Goal: Information Seeking & Learning: Learn about a topic

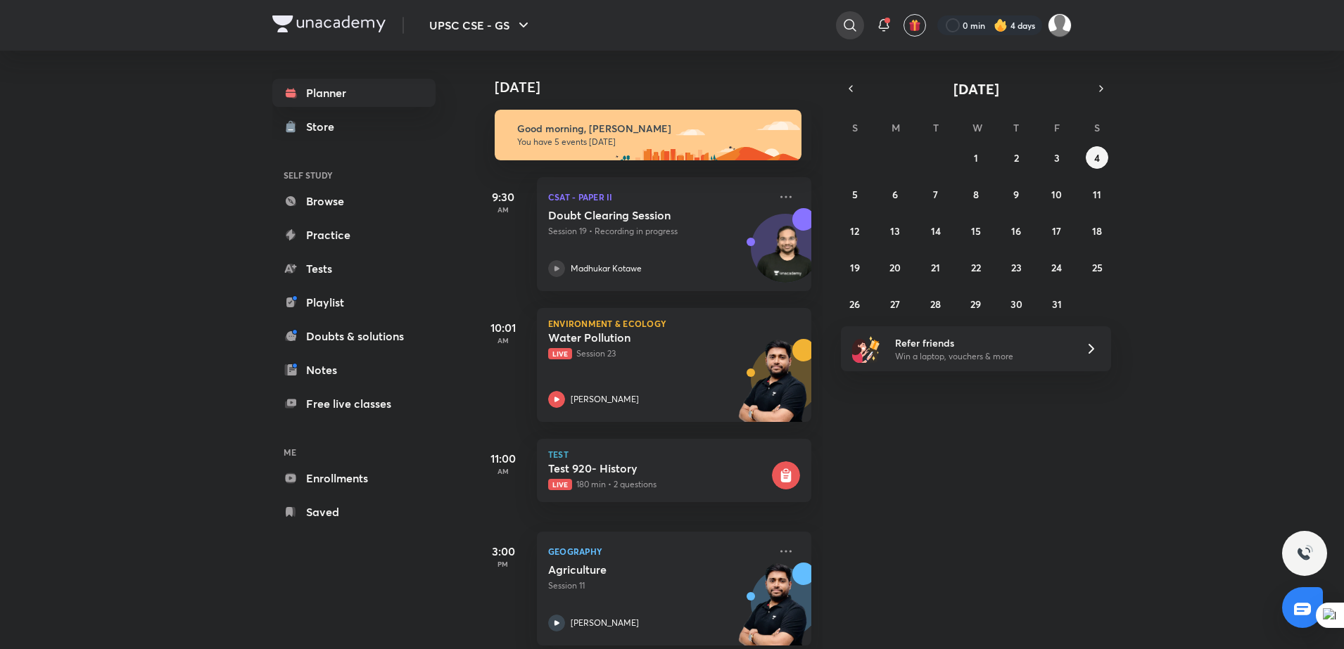
click at [850, 27] on icon at bounding box center [850, 25] width 17 height 17
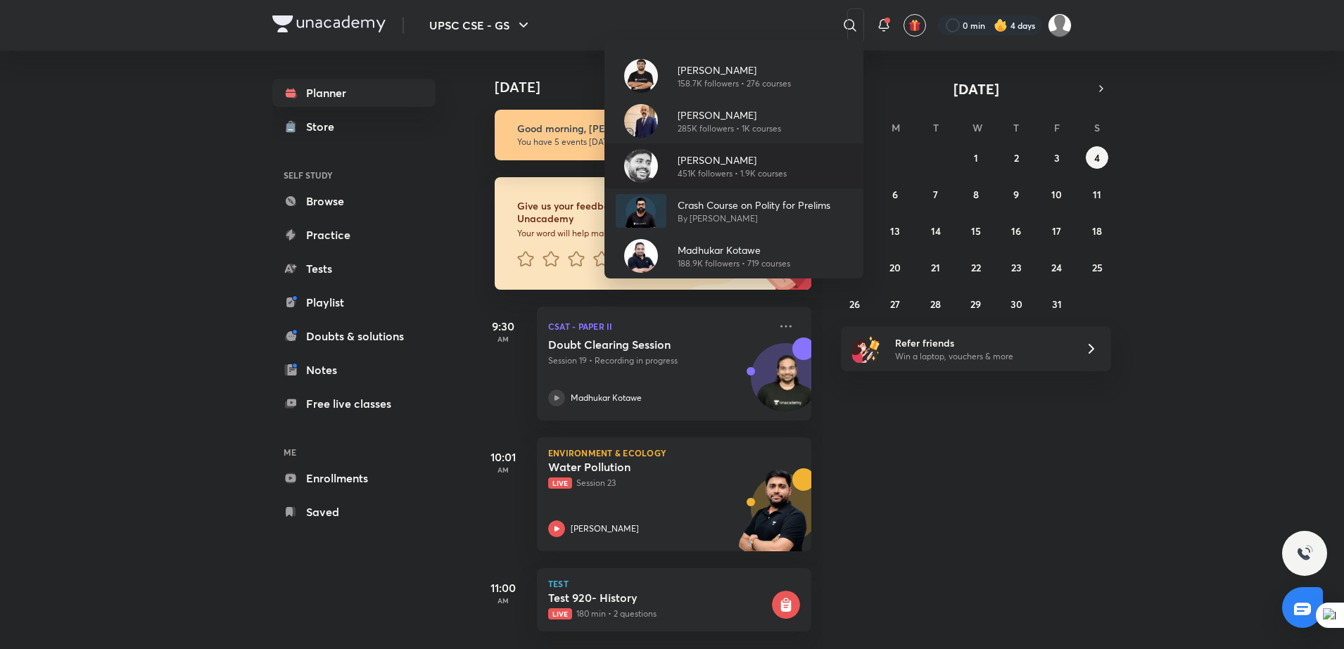
click at [816, 172] on div "[PERSON_NAME] 451K followers • 1.9K courses" at bounding box center [733, 166] width 259 height 45
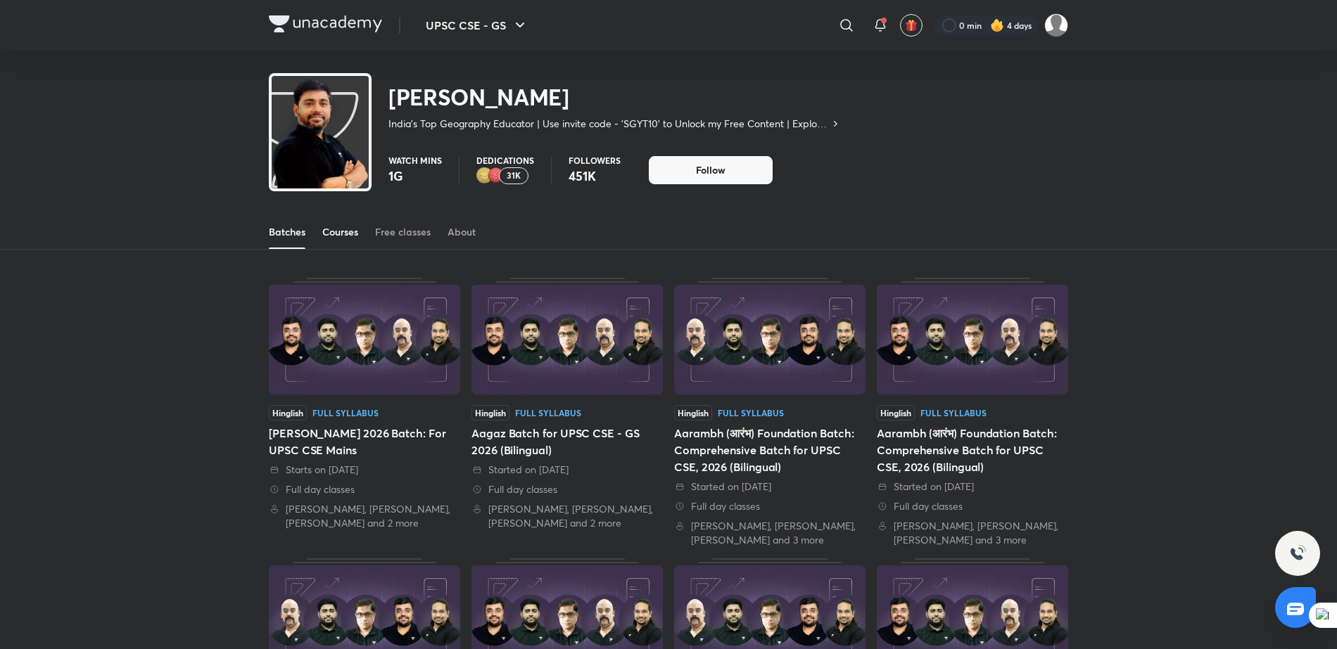
click at [338, 234] on div "Courses" at bounding box center [340, 232] width 36 height 14
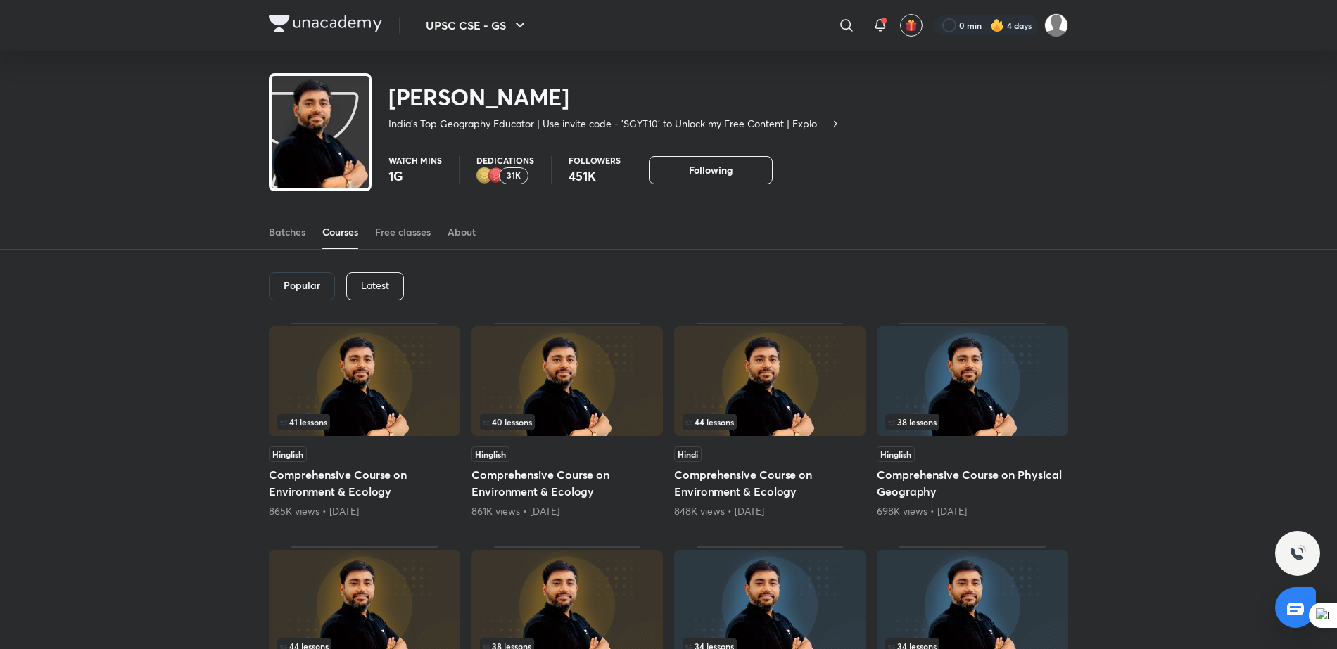
click at [374, 288] on p "Latest" at bounding box center [375, 285] width 28 height 11
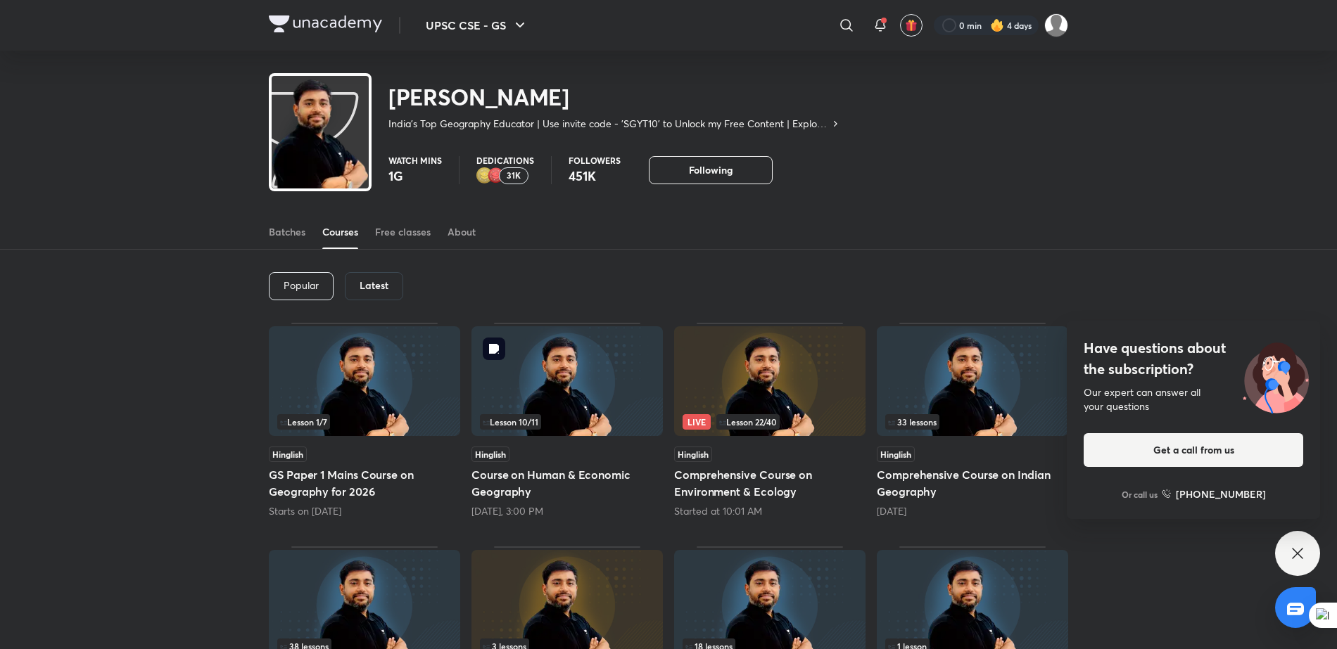
click at [507, 360] on img at bounding box center [566, 381] width 191 height 110
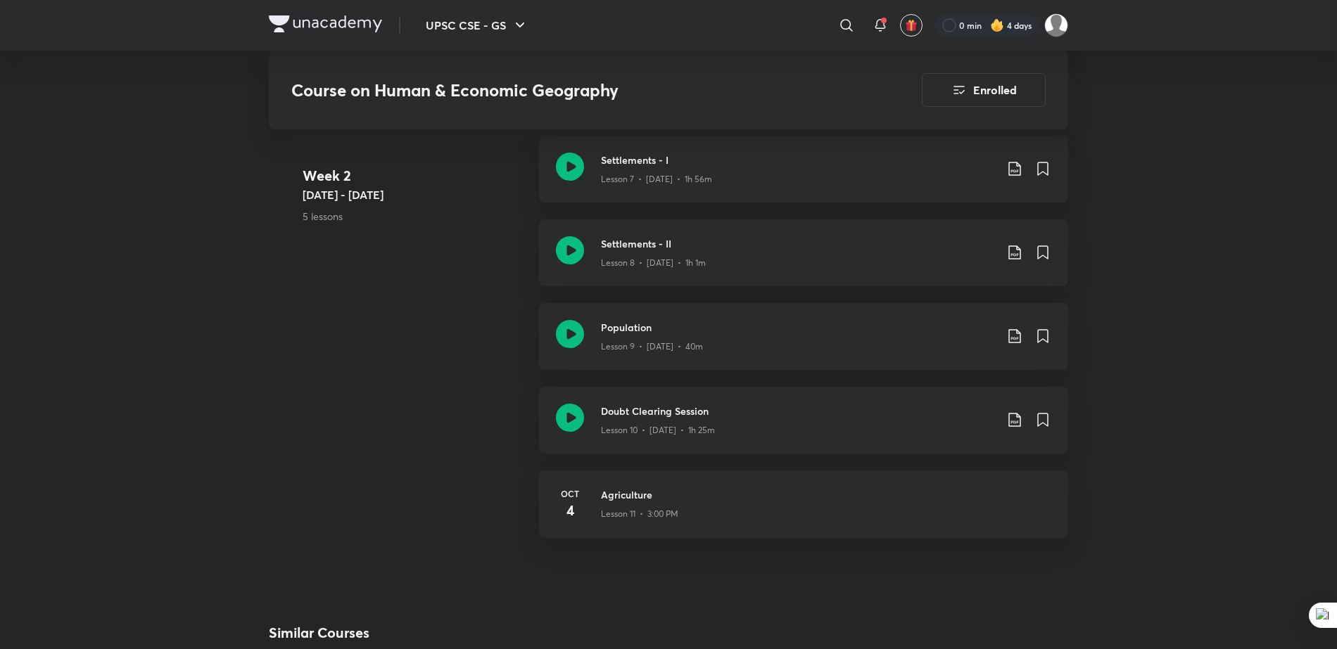
scroll to position [1305, 0]
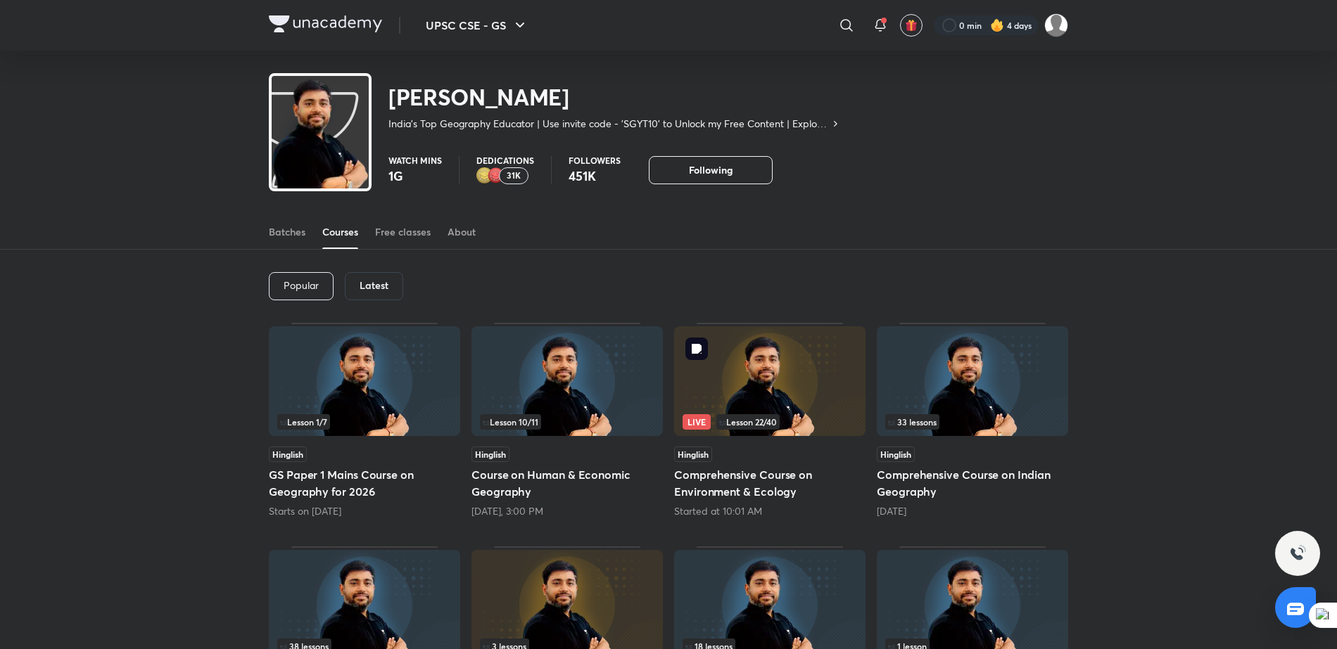
click at [804, 396] on img at bounding box center [769, 381] width 191 height 110
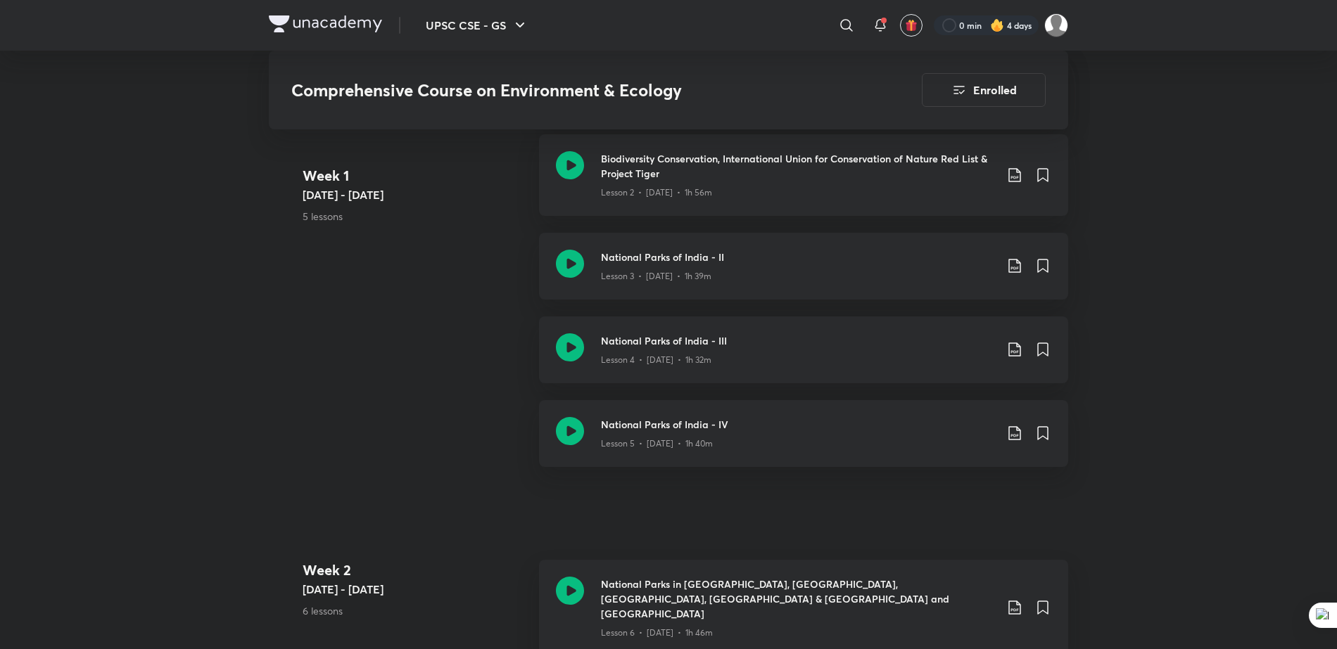
scroll to position [817, 0]
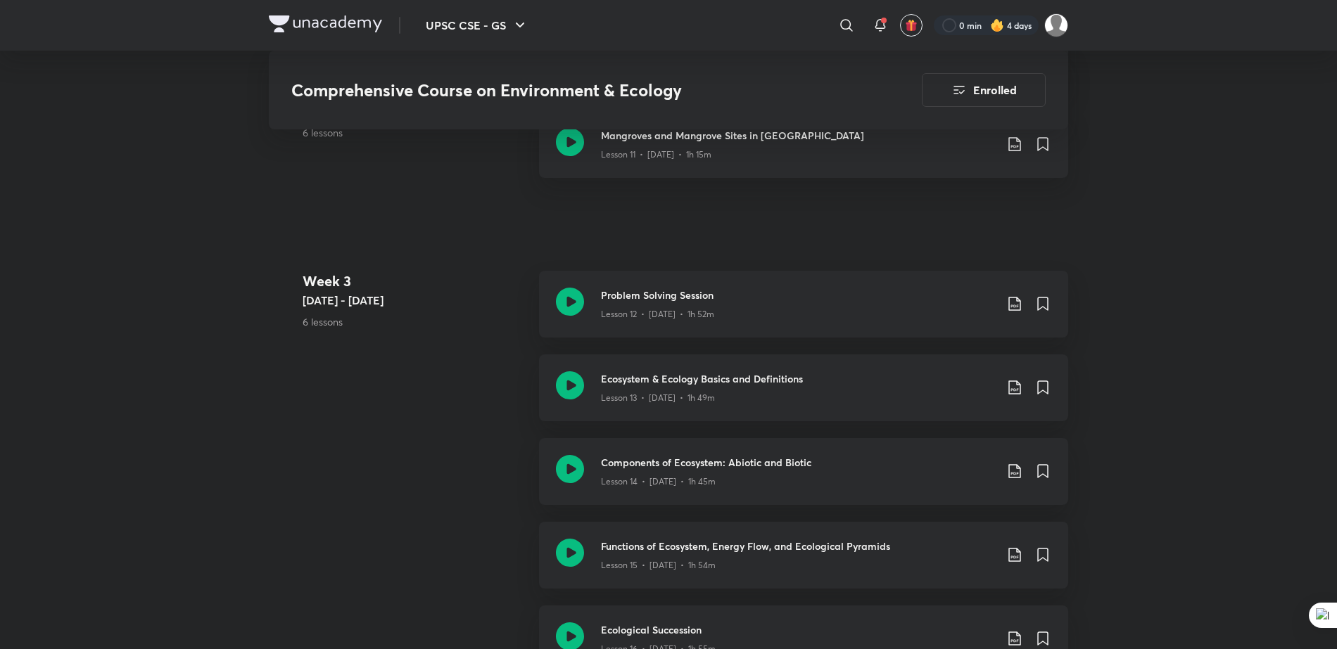
scroll to position [1742, 0]
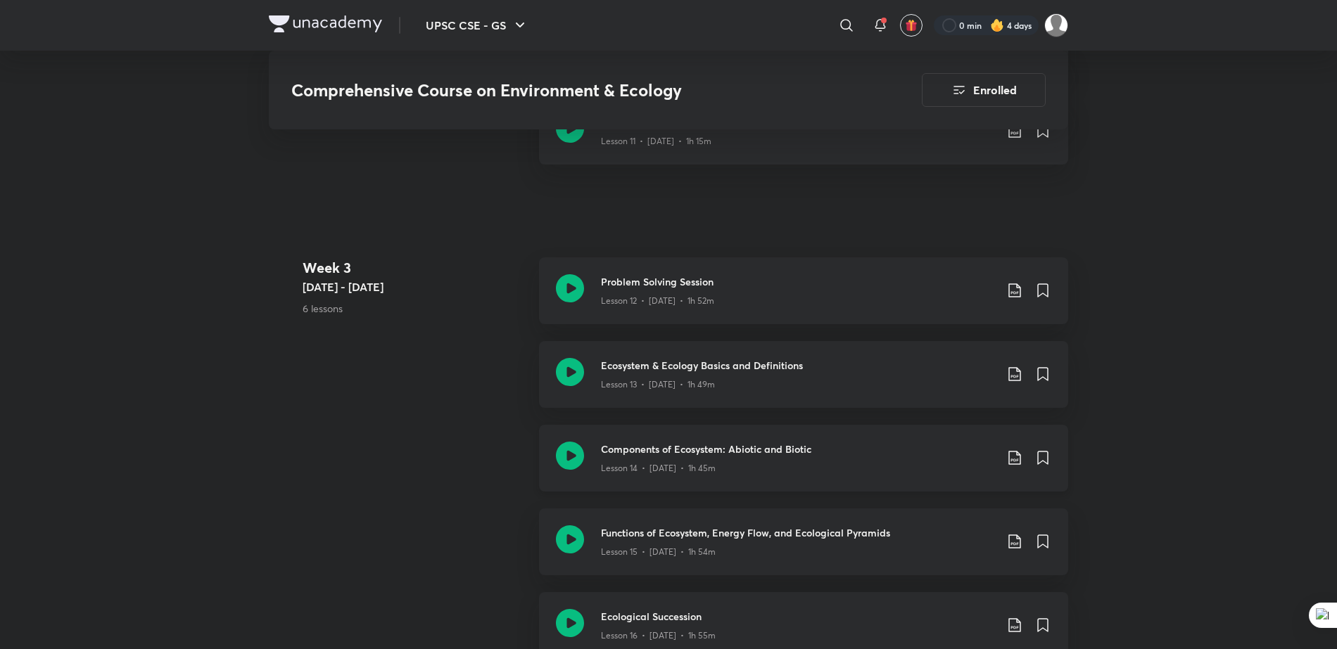
click at [860, 462] on div "Components of Ecosystem: Abiotic and Biotic Lesson 14 • [DATE] • 1h 45m" at bounding box center [803, 458] width 529 height 67
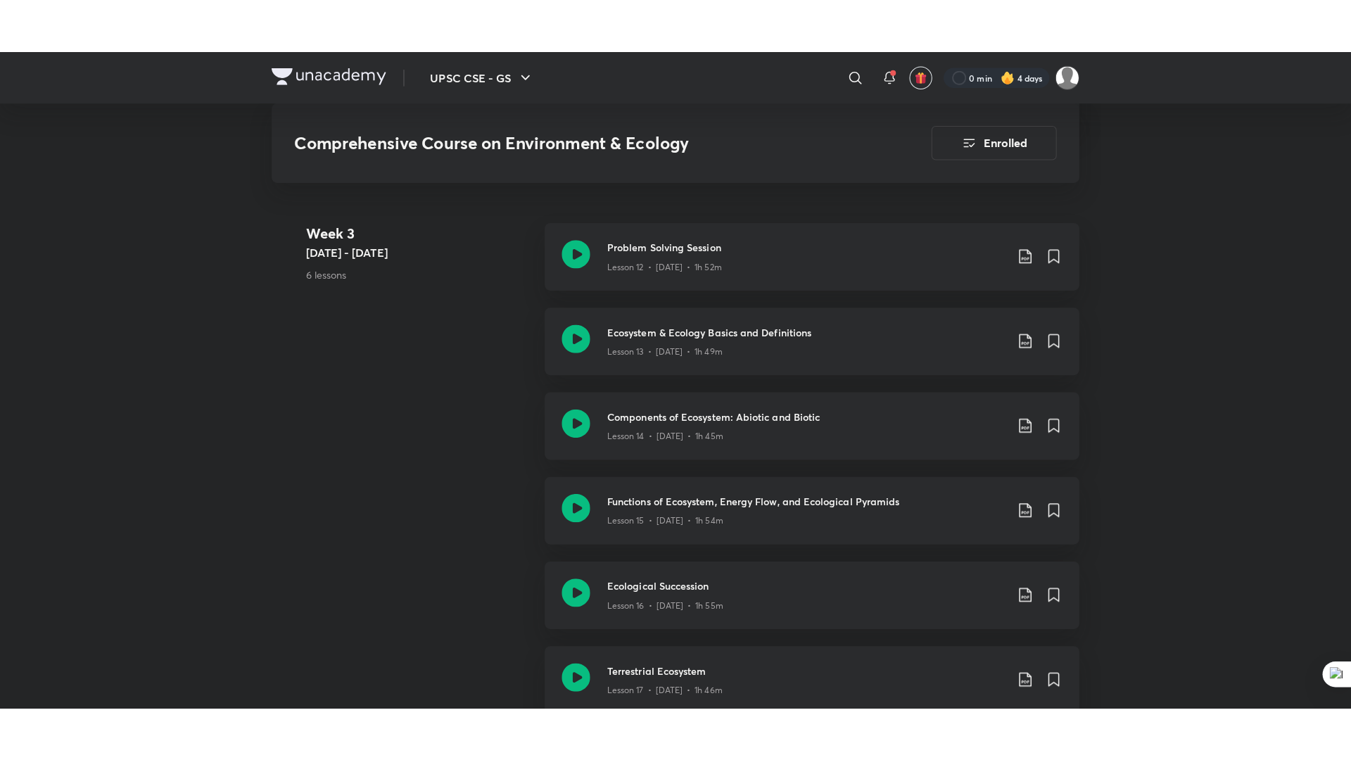
scroll to position [1832, 0]
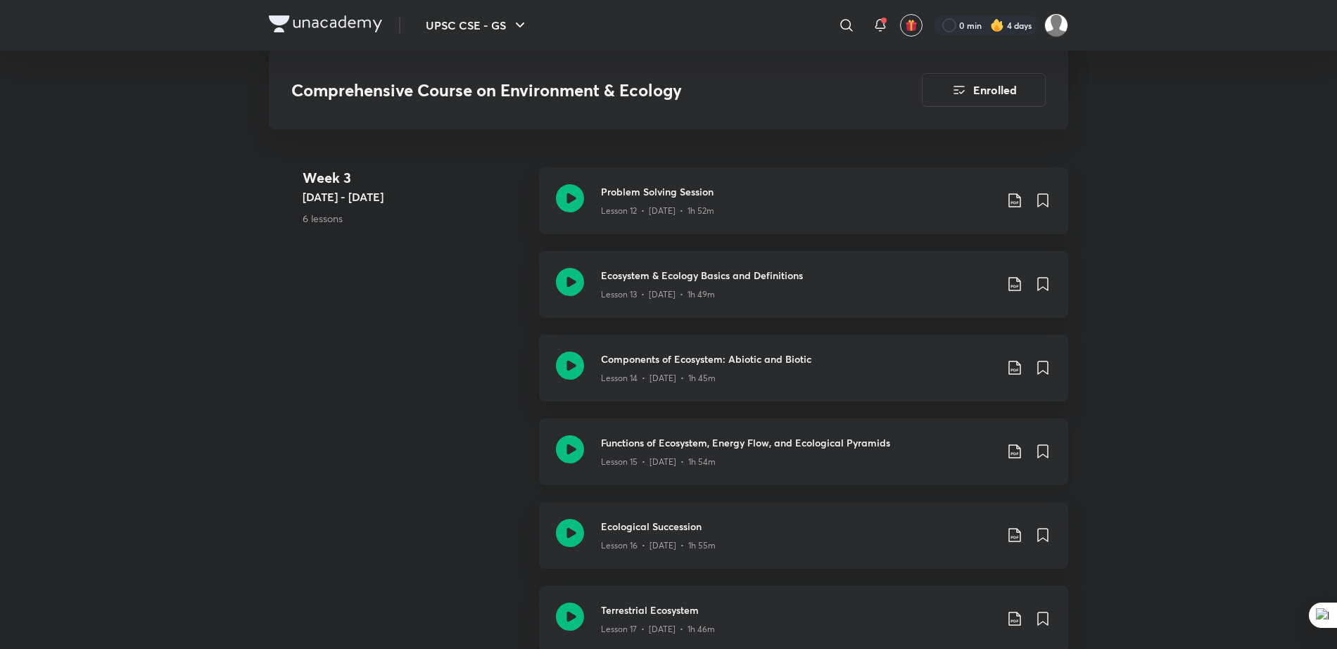
click at [713, 436] on h3 "Functions of Ecosystem, Energy Flow, and Ecological Pyramids" at bounding box center [798, 443] width 394 height 15
